Goal: Information Seeking & Learning: Learn about a topic

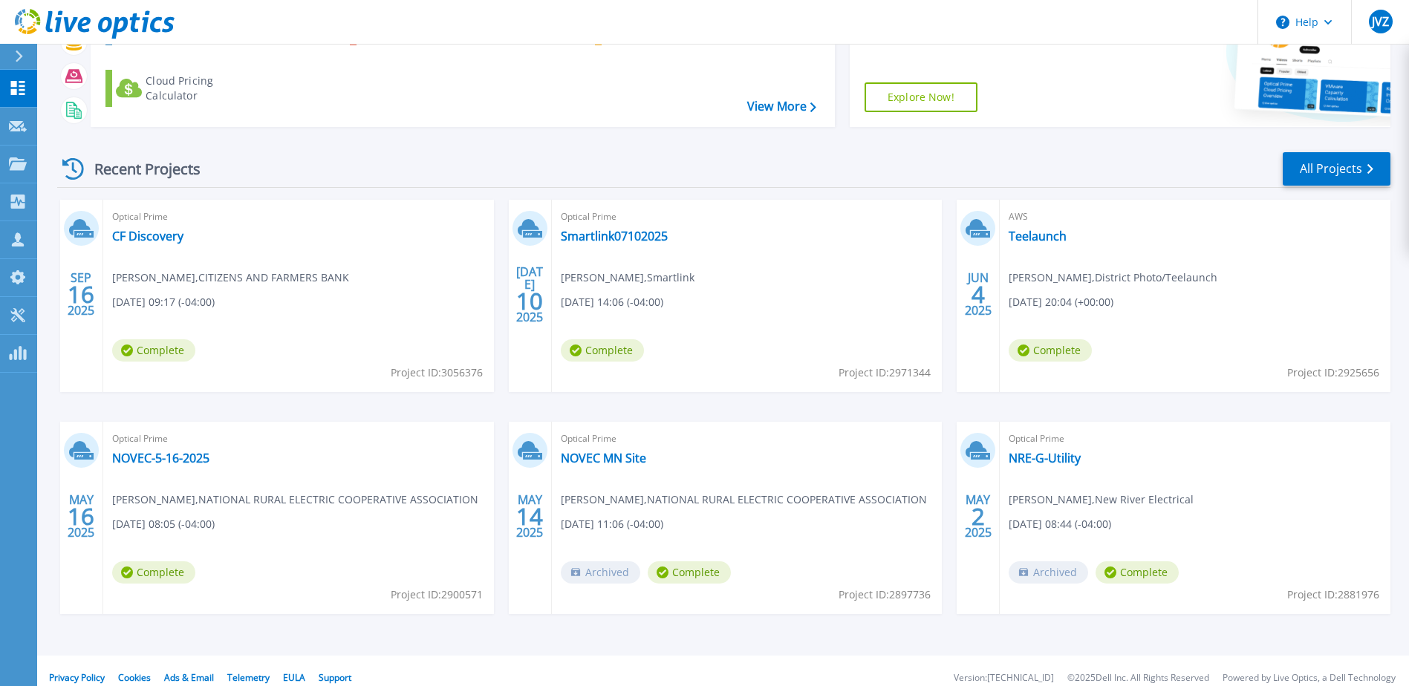
scroll to position [137, 0]
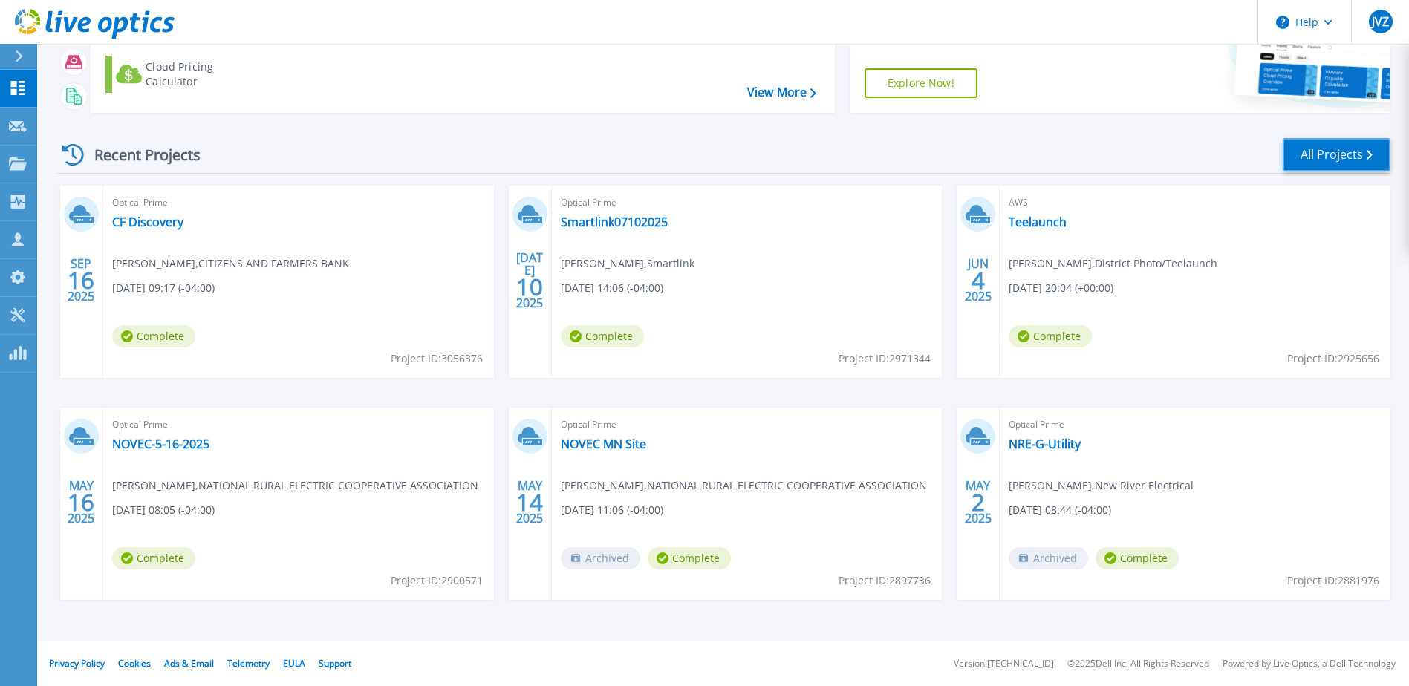
click at [1353, 140] on link "All Projects" at bounding box center [1337, 154] width 108 height 33
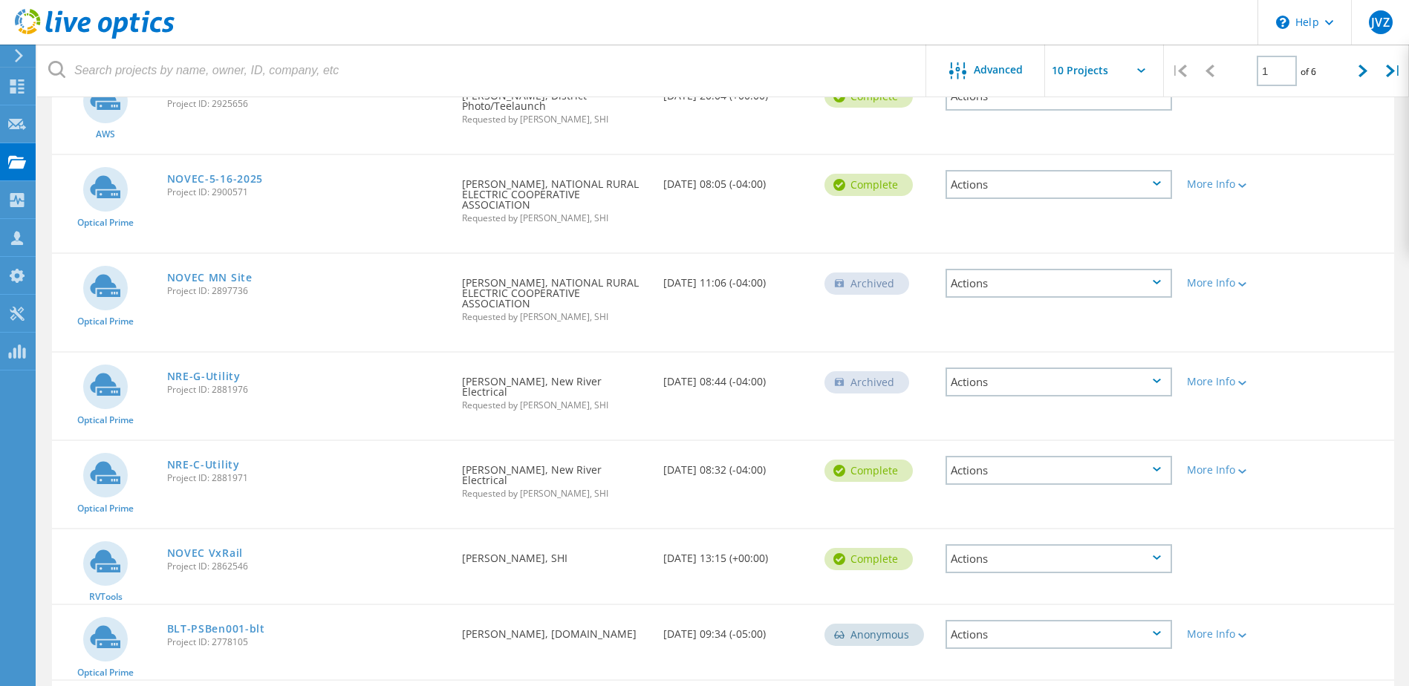
scroll to position [446, 0]
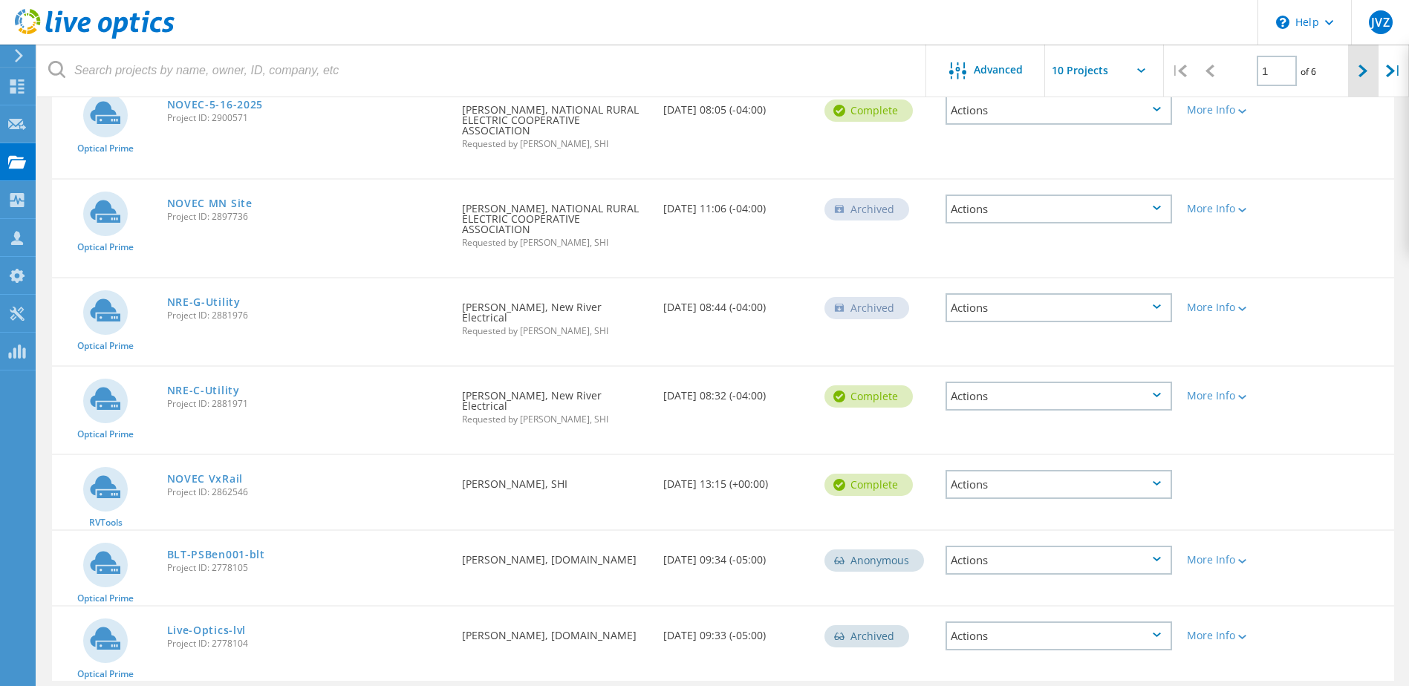
click at [1372, 74] on div at bounding box center [1363, 71] width 30 height 53
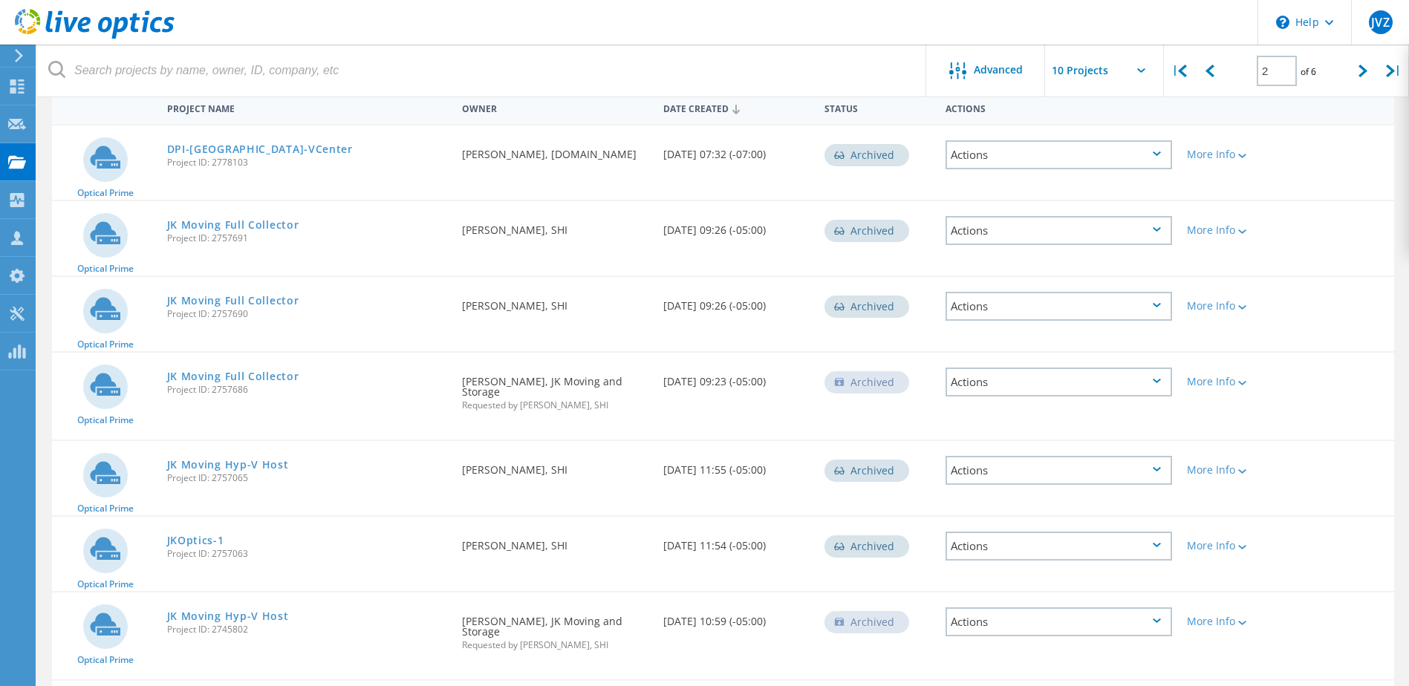
scroll to position [0, 0]
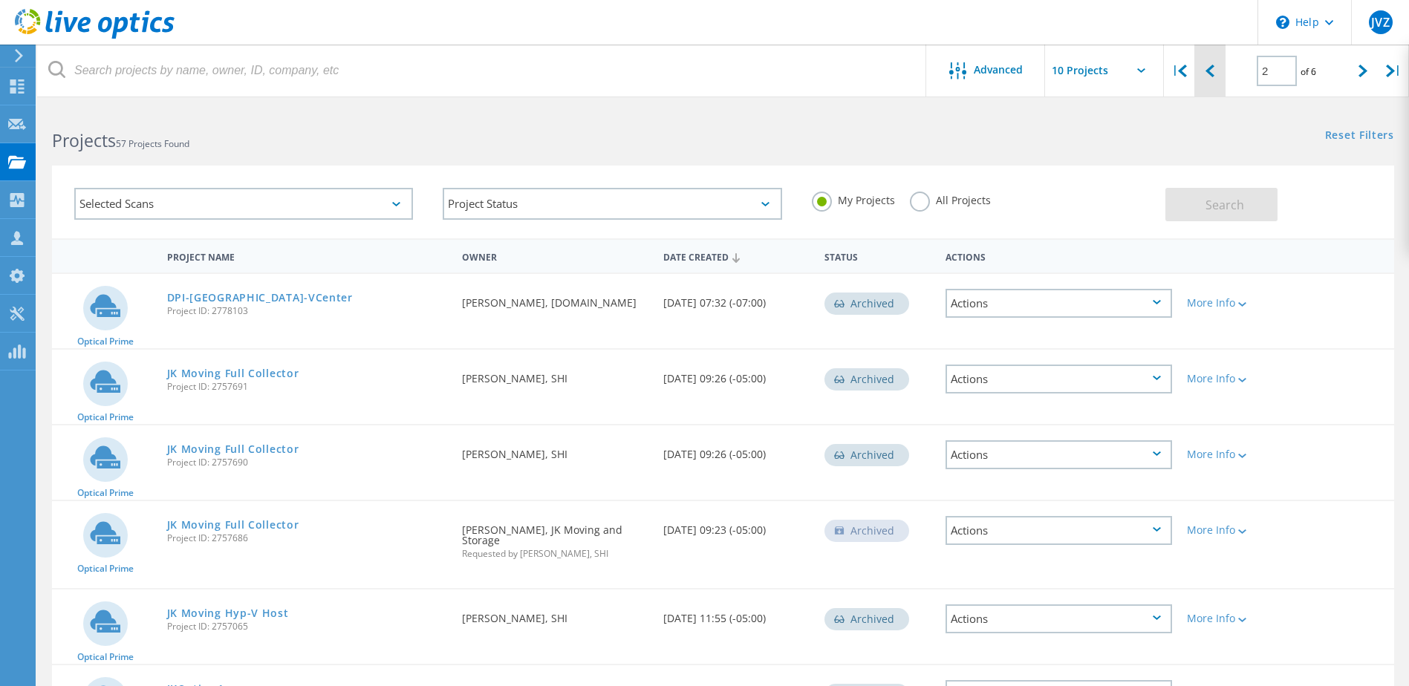
click at [1207, 76] on icon at bounding box center [1209, 71] width 9 height 13
type input "1"
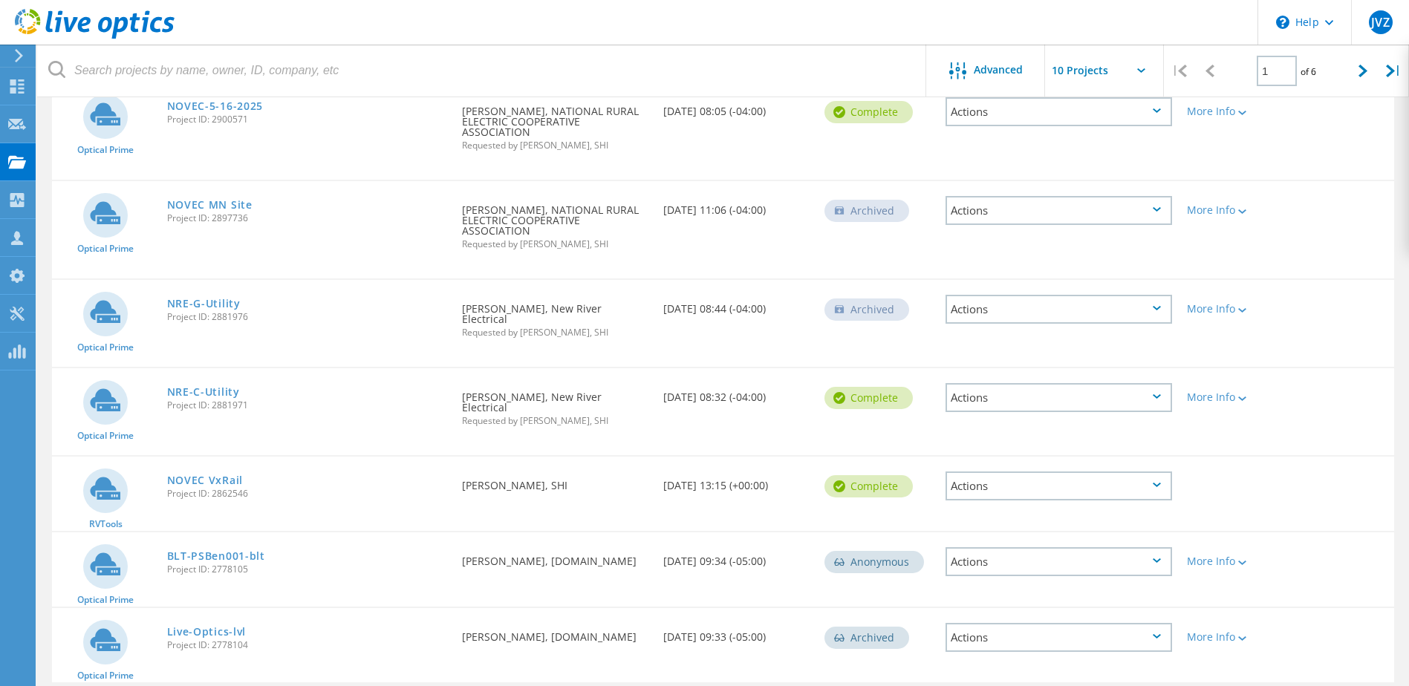
scroll to position [448, 0]
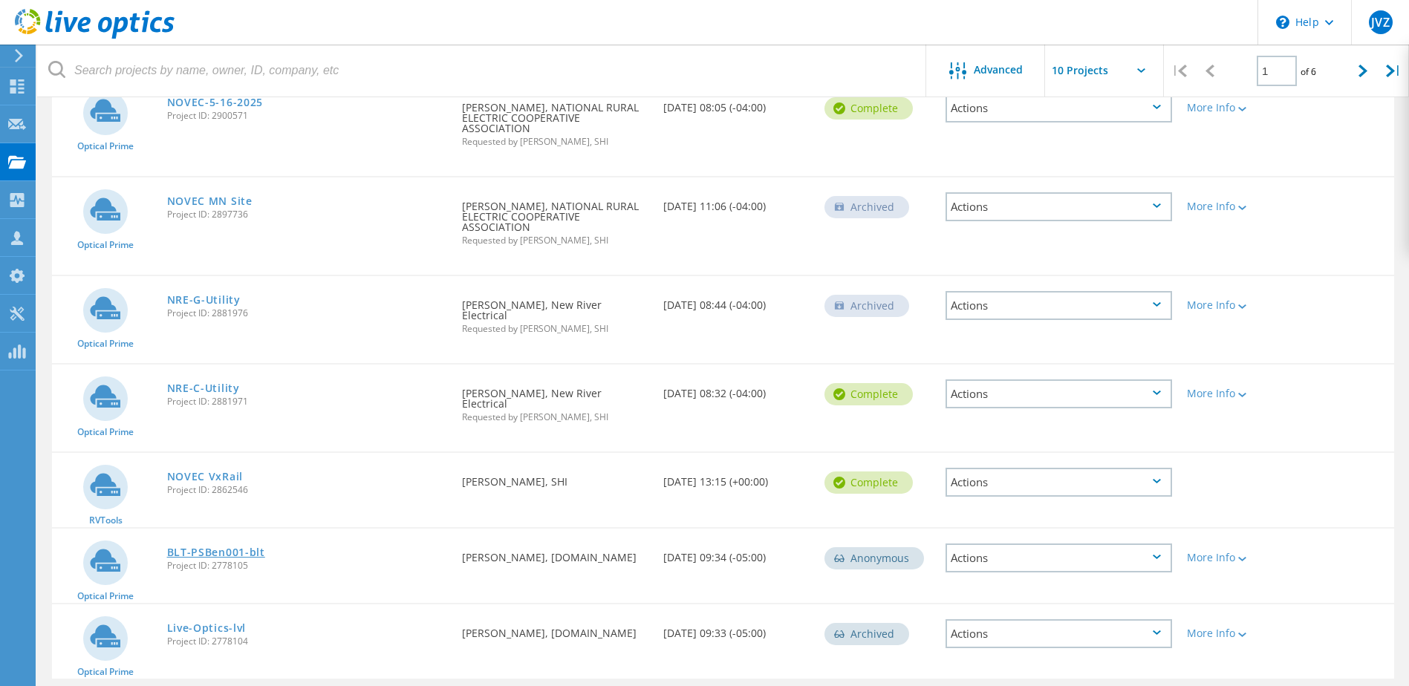
click at [235, 547] on link "BLT-PSBen001-blt" at bounding box center [216, 552] width 98 height 10
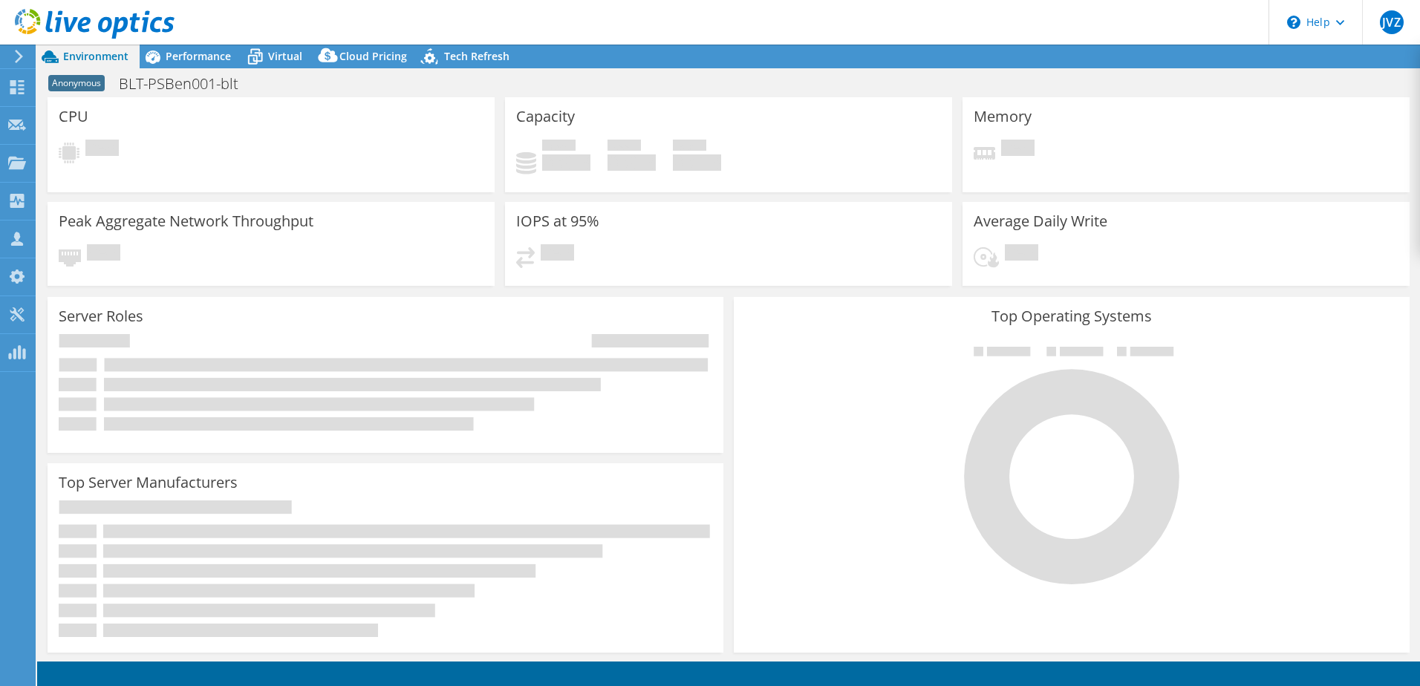
select select "USD"
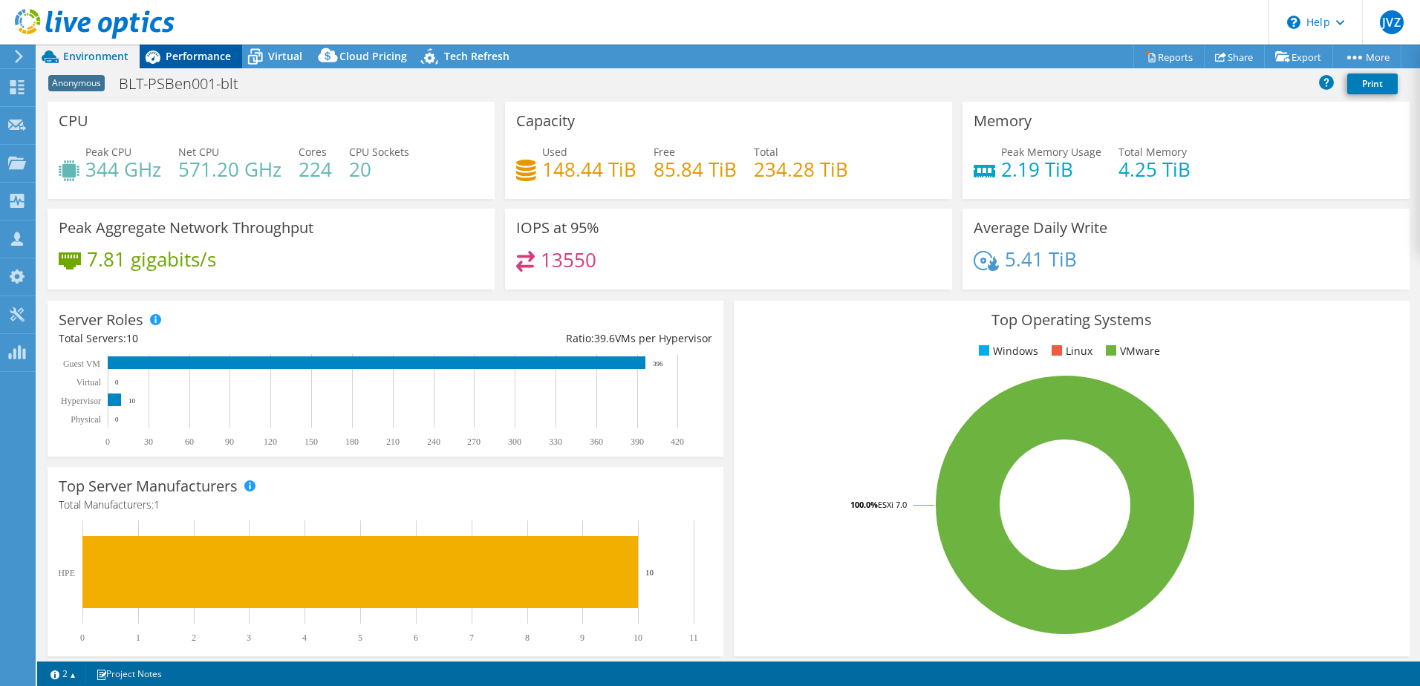
click at [192, 53] on span "Performance" at bounding box center [198, 56] width 65 height 14
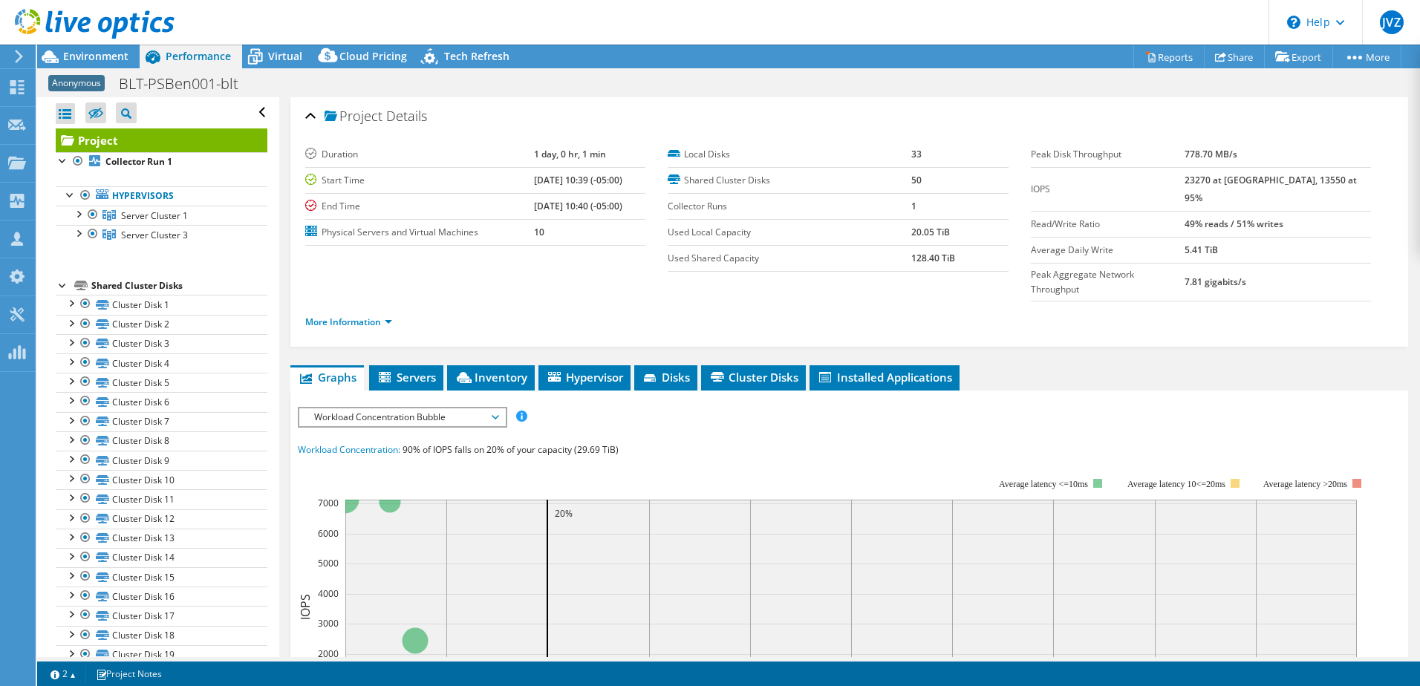
click at [409, 408] on span "Workload Concentration Bubble" at bounding box center [402, 417] width 191 height 18
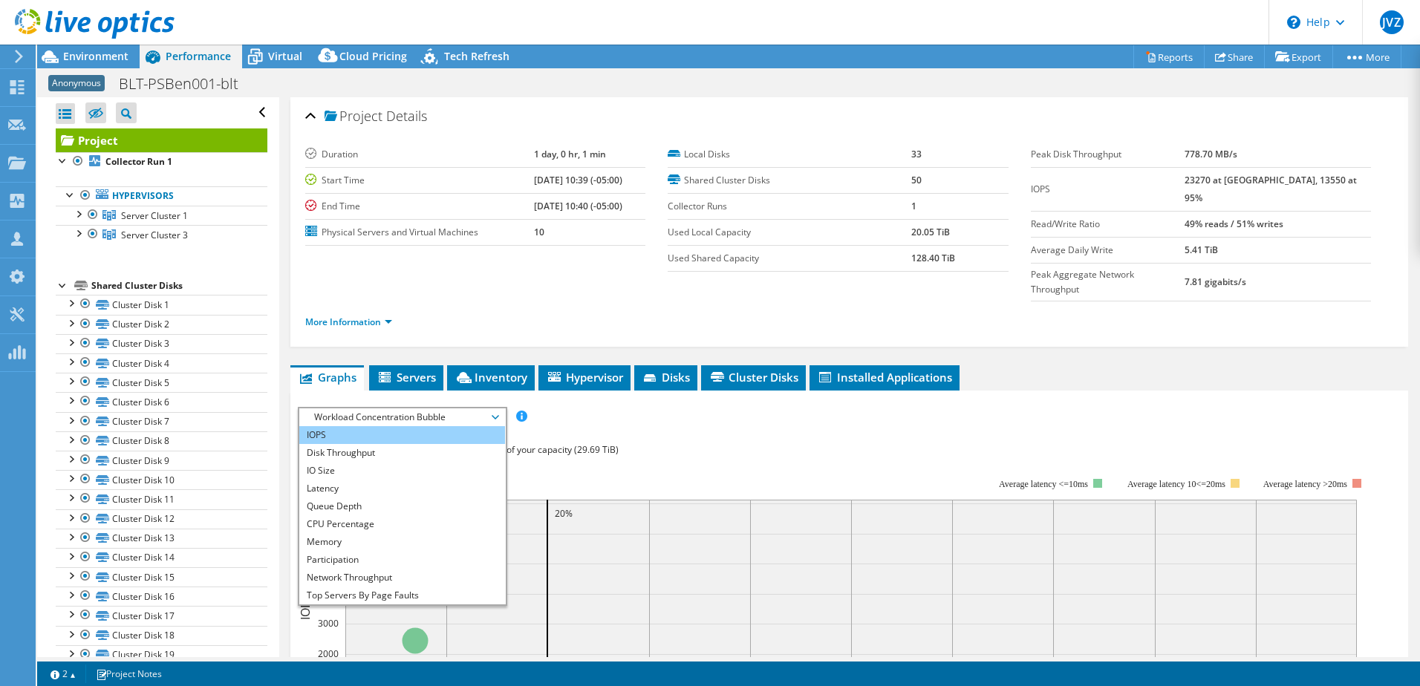
click at [395, 426] on li "IOPS" at bounding box center [402, 435] width 206 height 18
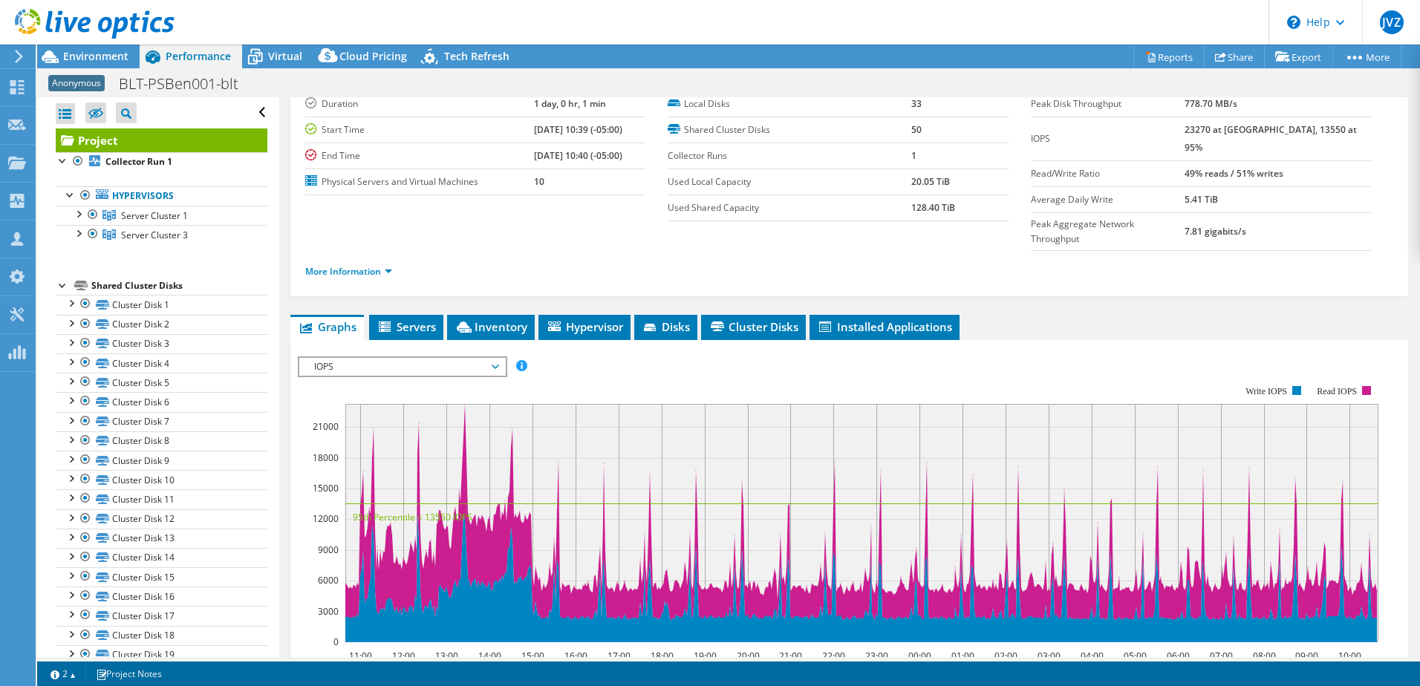
scroll to position [74, 0]
